Goal: Navigation & Orientation: Find specific page/section

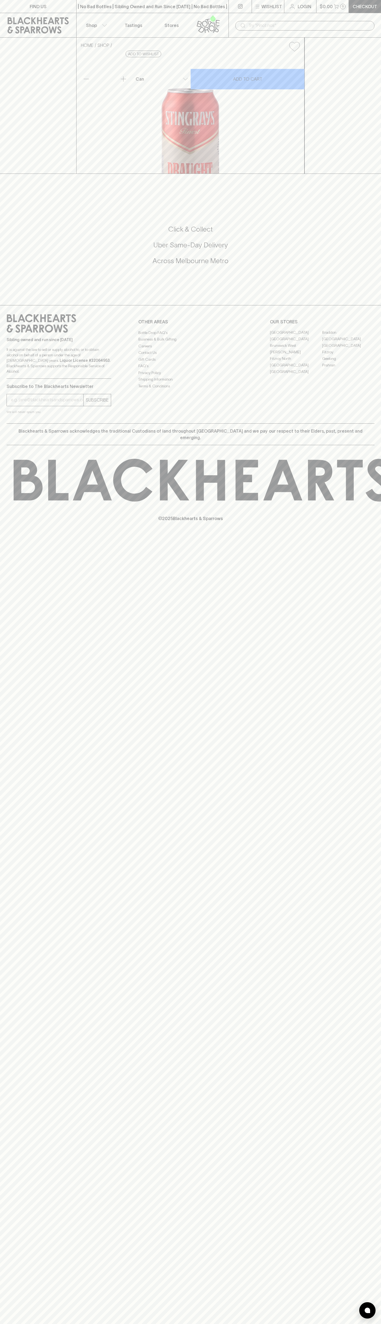
click at [349, 336] on link "Braddon" at bounding box center [348, 332] width 52 height 7
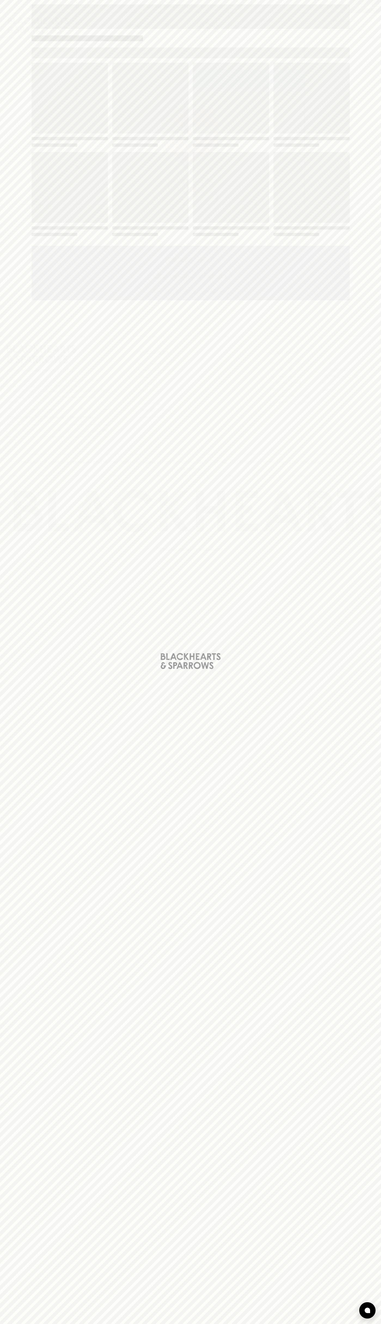
click at [259, 149] on div "Loading" at bounding box center [191, 150] width 318 height 174
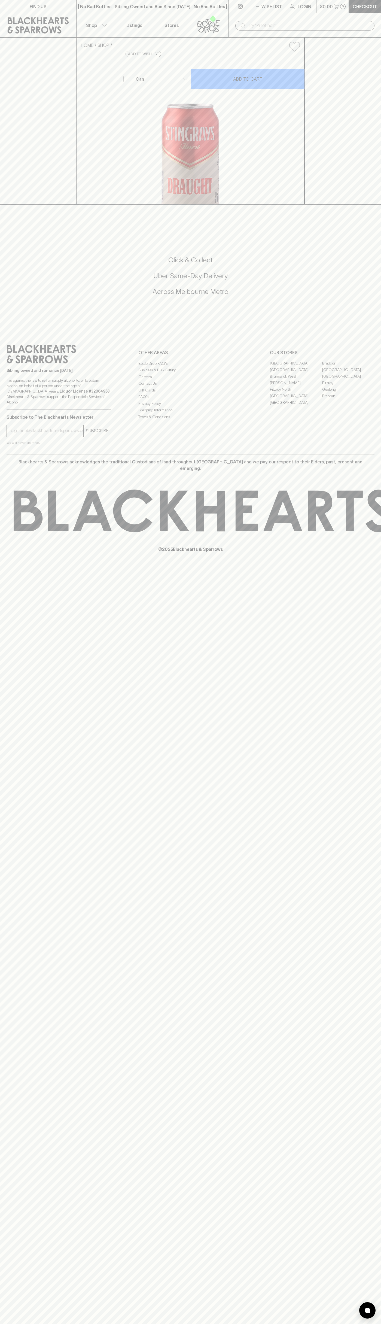
click at [156, 13] on link "Stores" at bounding box center [172, 25] width 38 height 24
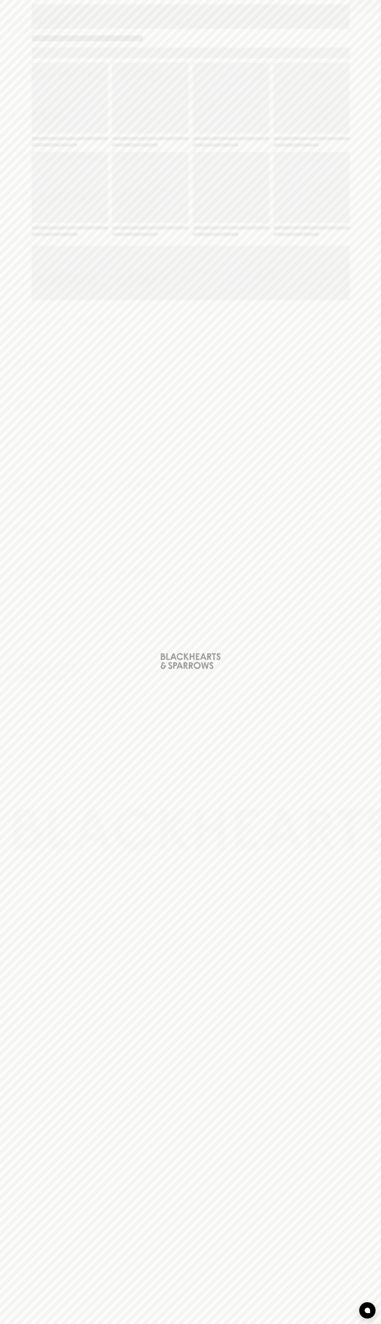
click at [249, 1324] on html "⠀ ⠀ Wishlist Login $0.00 0 Checkout Shop ​ ​ [GEOGRAPHIC_DATA] View Store Detai…" at bounding box center [190, 662] width 381 height 1324
click at [18, 430] on div "Loading" at bounding box center [190, 662] width 381 height 1324
